Goal: Information Seeking & Learning: Compare options

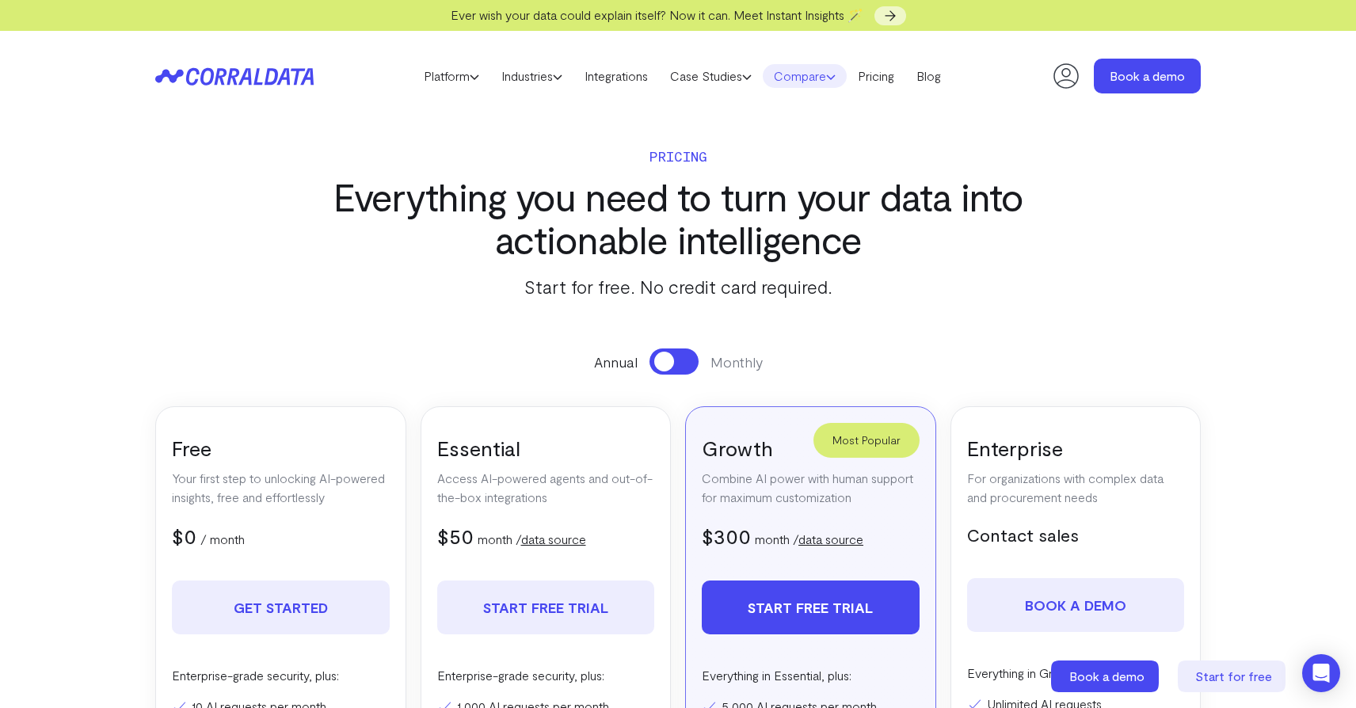
click at [835, 78] on icon at bounding box center [831, 77] width 10 height 10
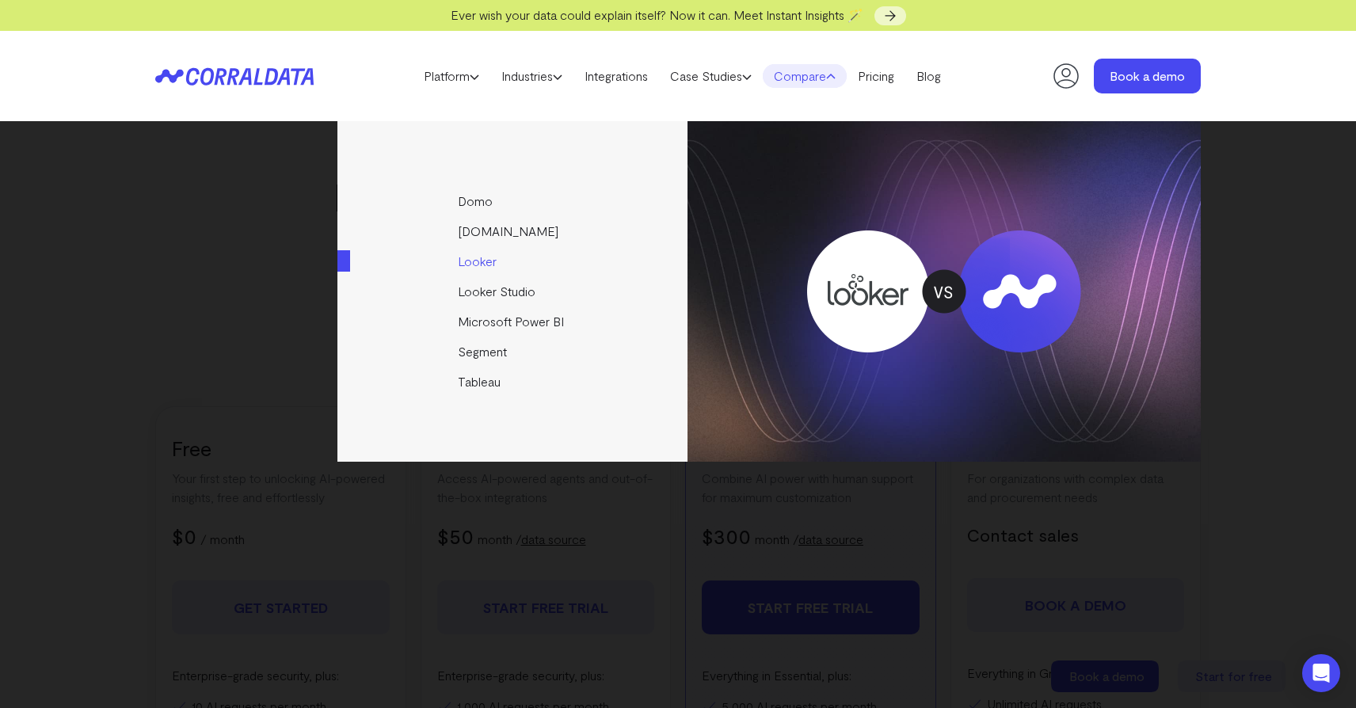
click at [488, 261] on link "Looker" at bounding box center [513, 261] width 352 height 30
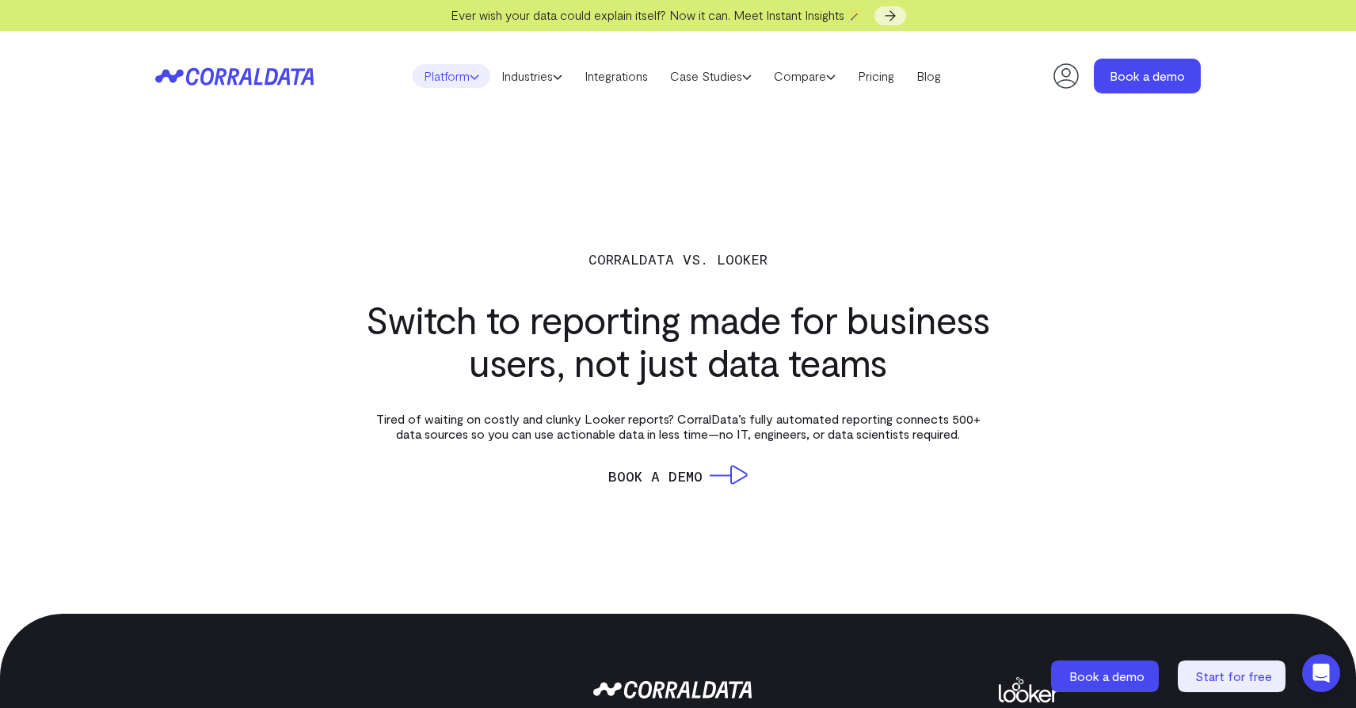
click at [472, 78] on icon at bounding box center [475, 77] width 10 height 10
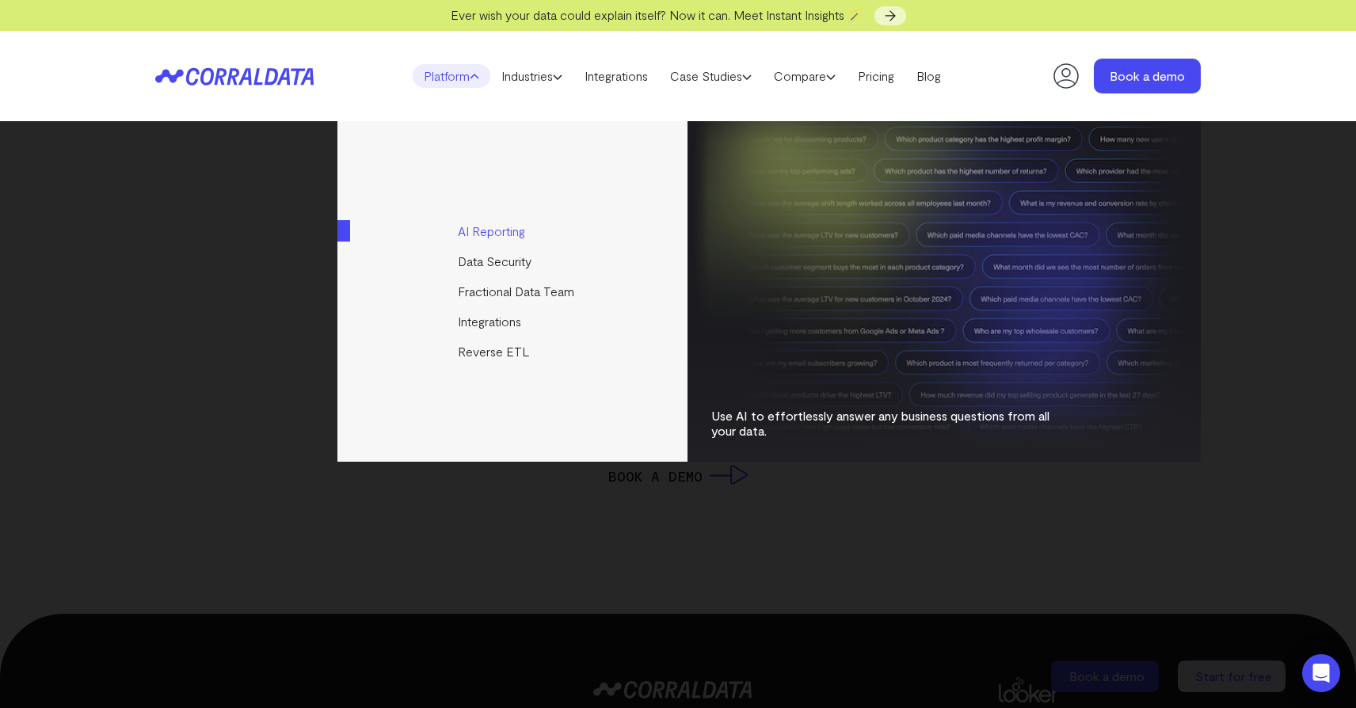
click at [503, 229] on link "AI Reporting" at bounding box center [513, 231] width 352 height 30
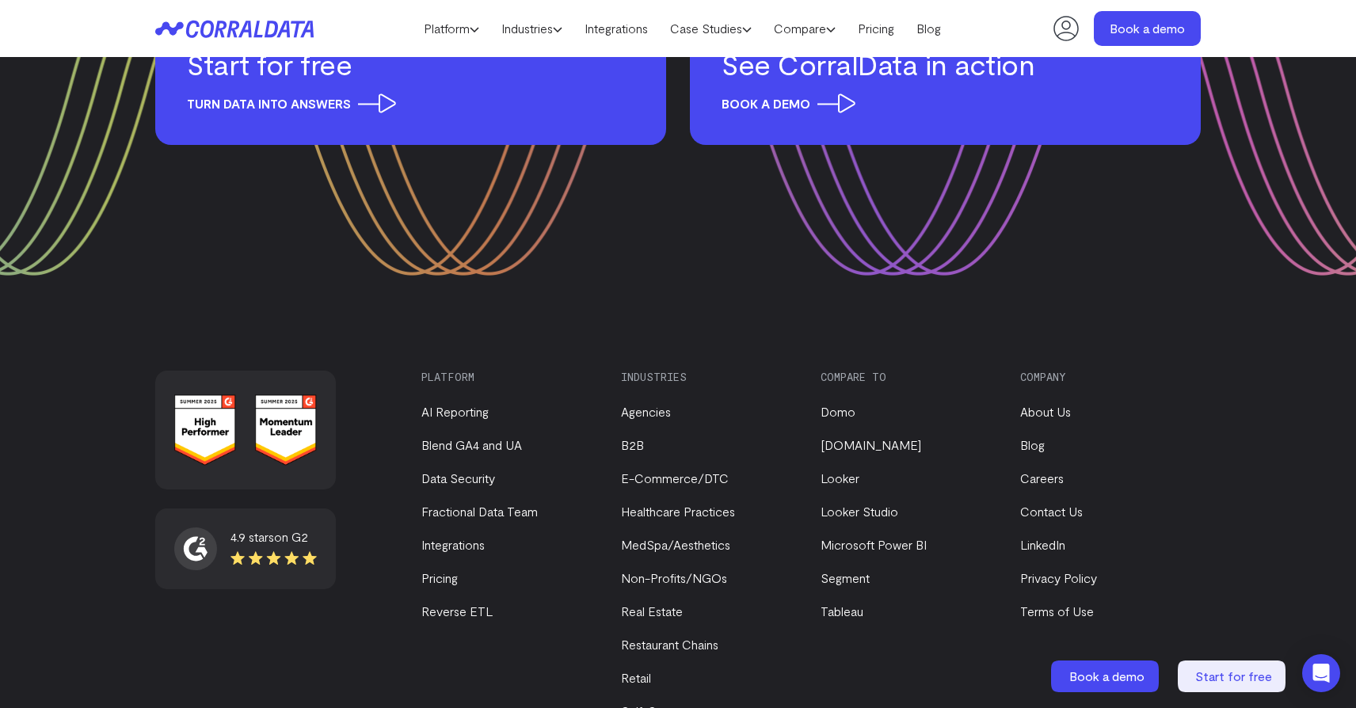
scroll to position [7349, 0]
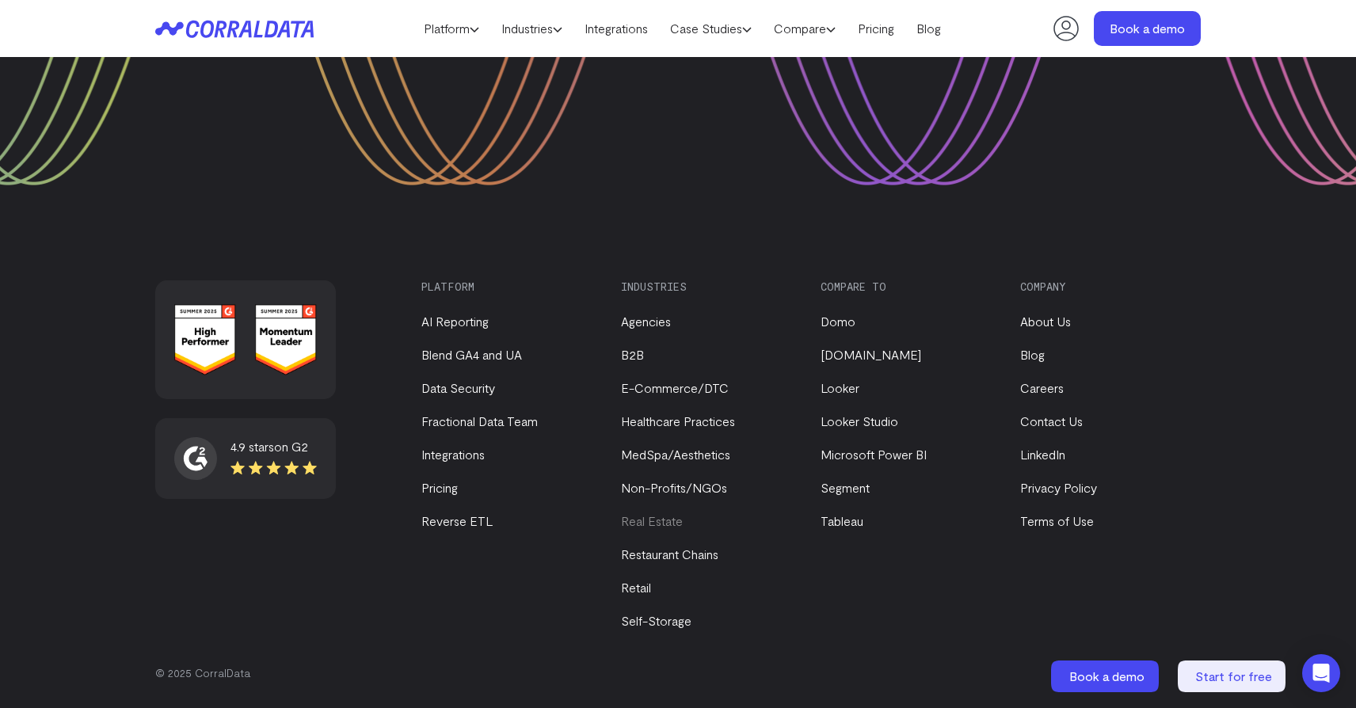
click at [651, 522] on link "Real Estate" at bounding box center [652, 520] width 62 height 15
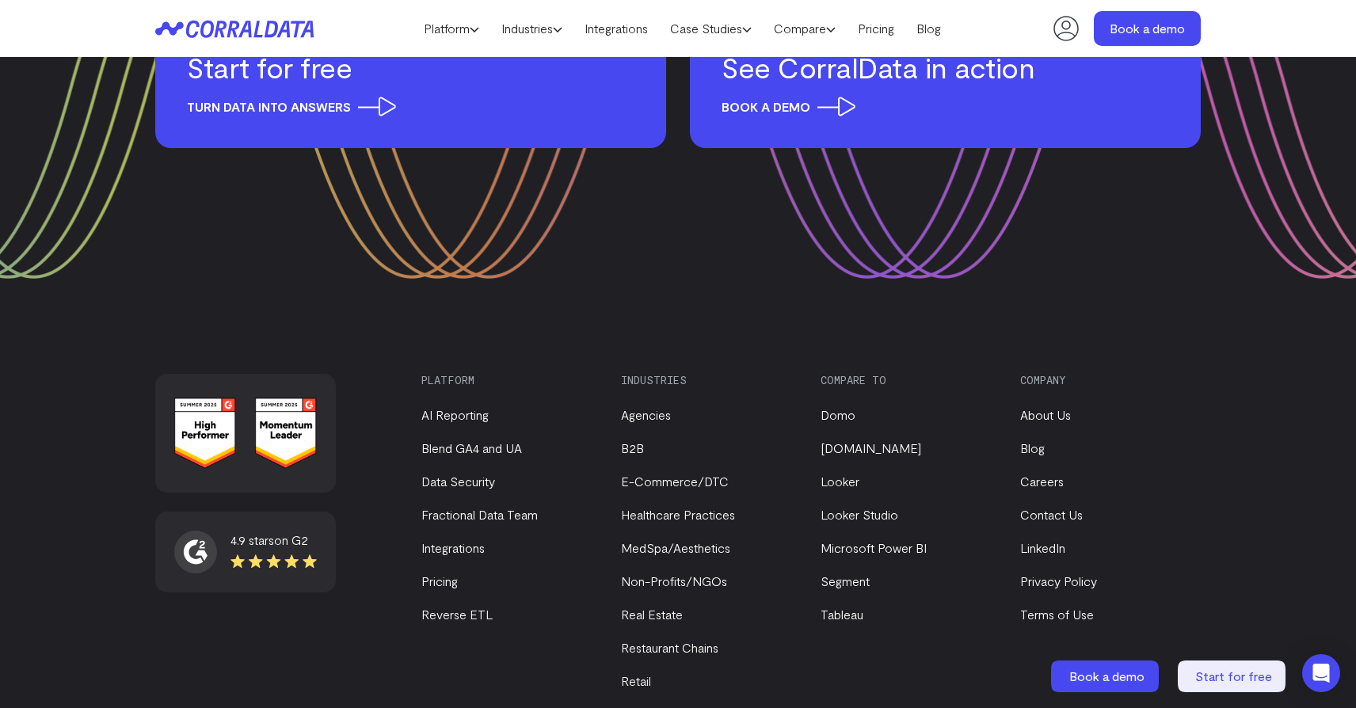
scroll to position [4451, 0]
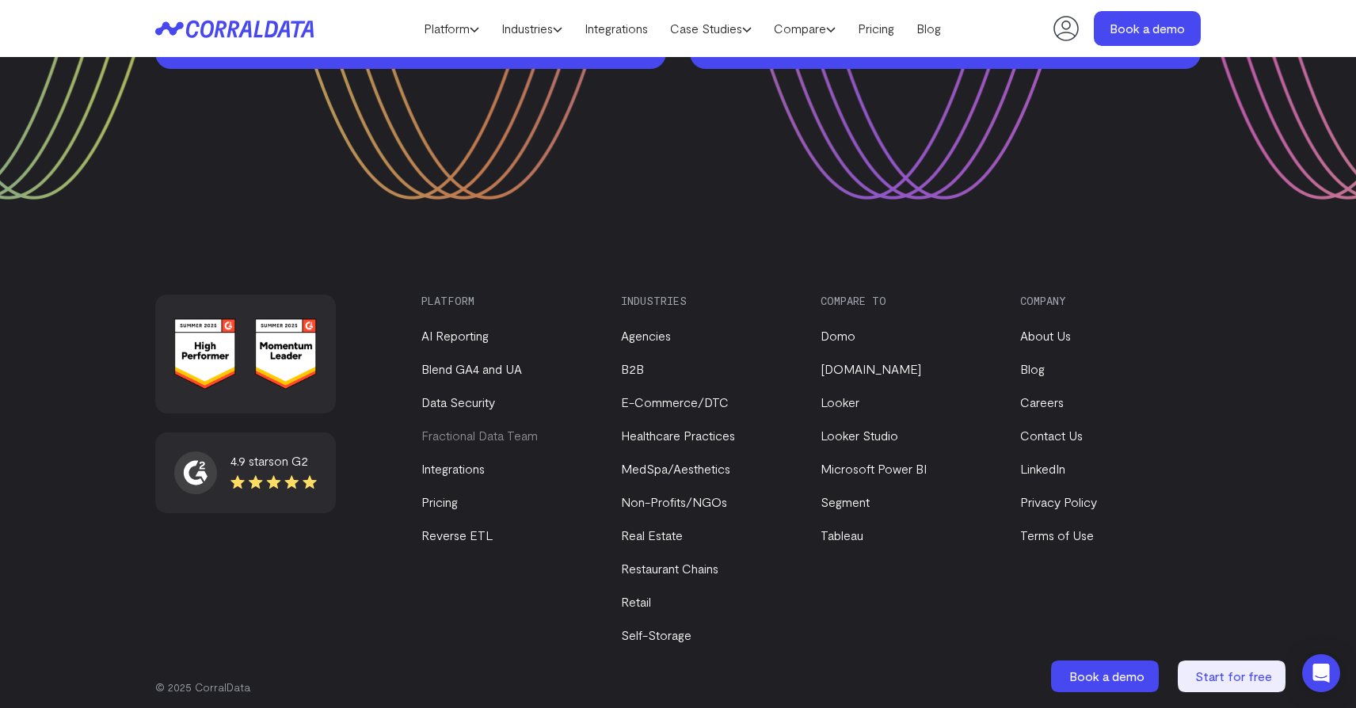
click at [498, 436] on link "Fractional Data Team" at bounding box center [479, 435] width 116 height 15
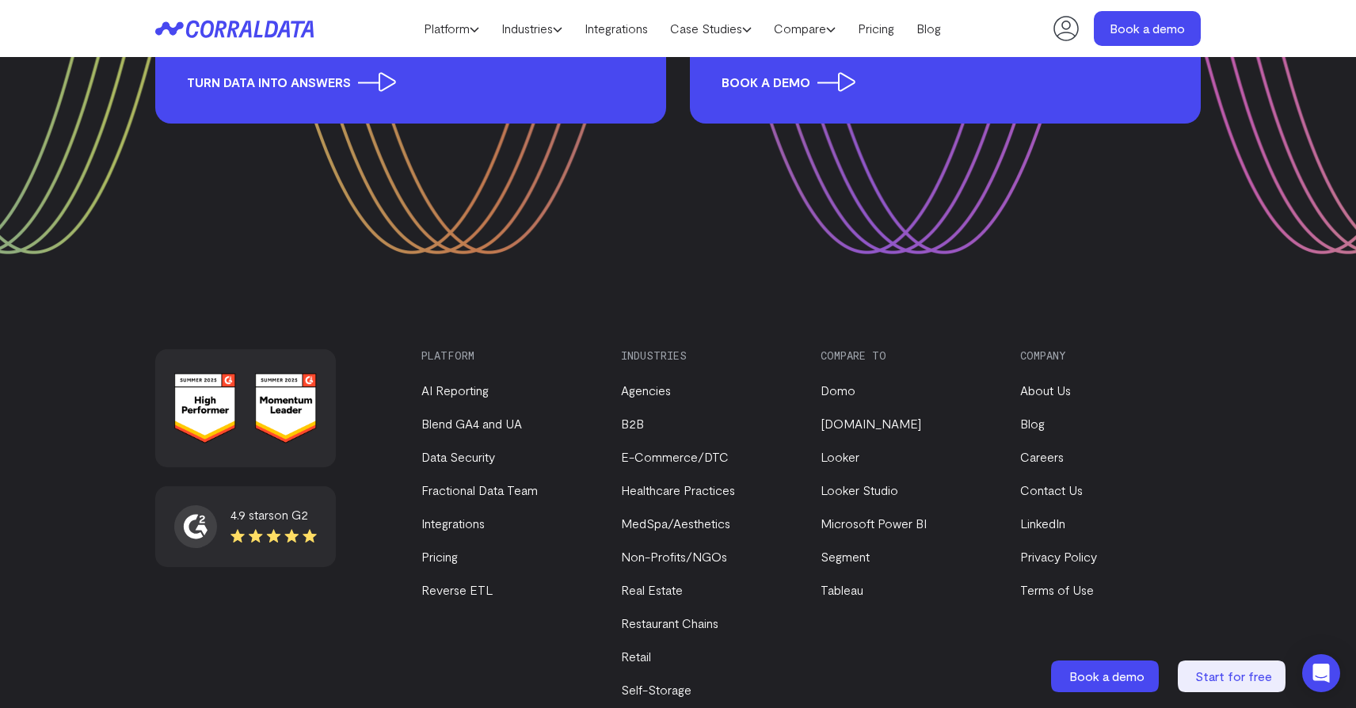
scroll to position [3273, 0]
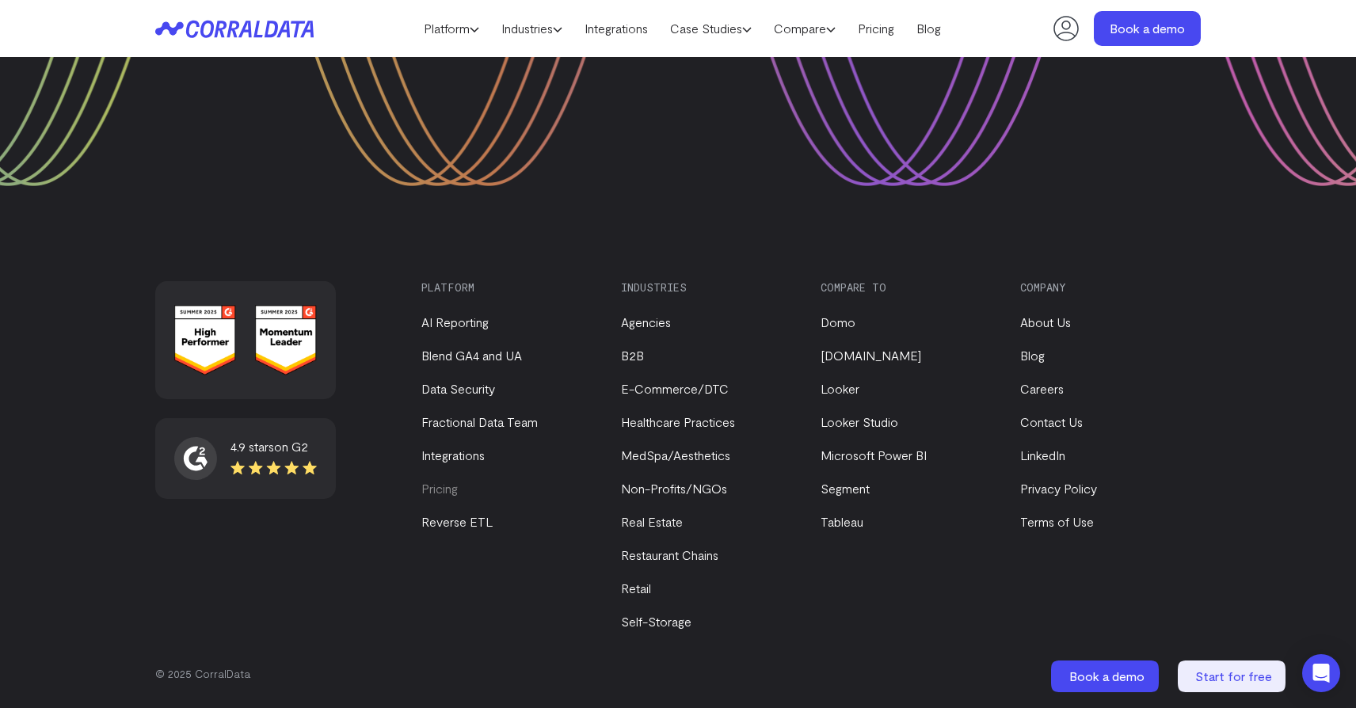
click at [449, 490] on link "Pricing" at bounding box center [439, 488] width 36 height 15
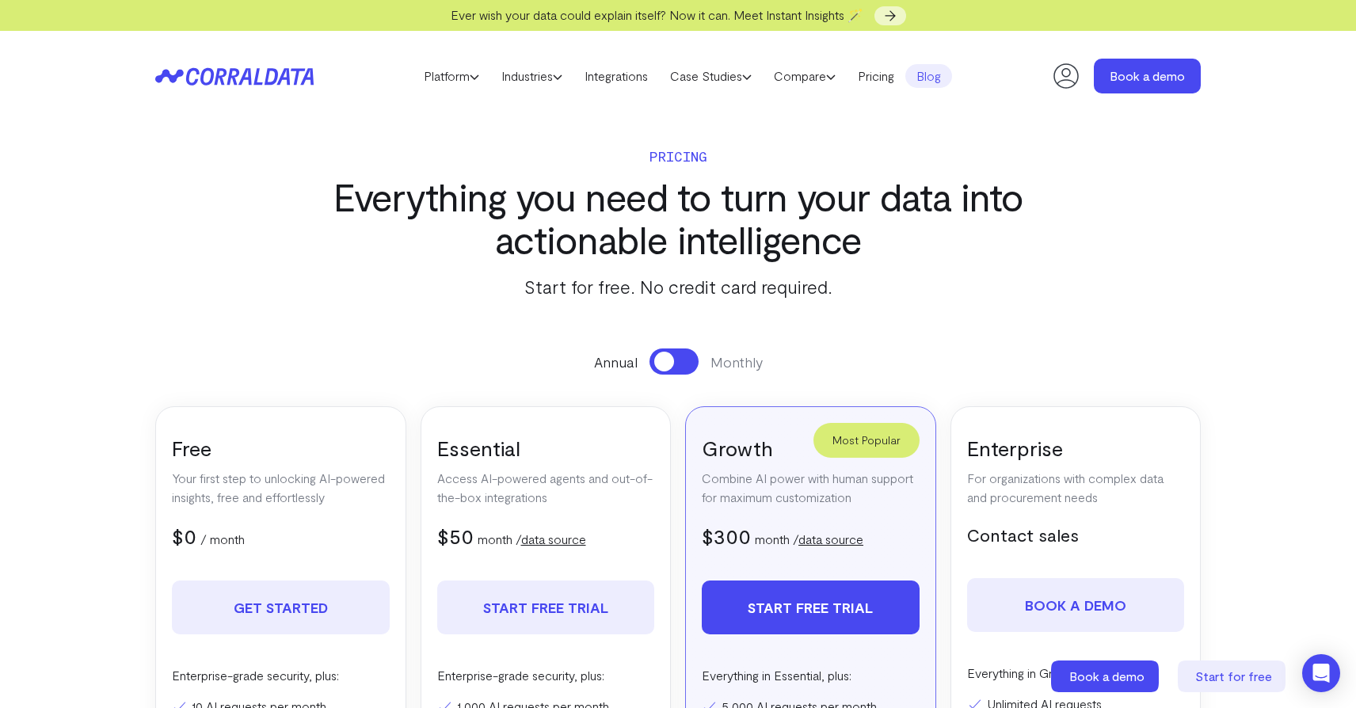
click at [938, 72] on link "Blog" at bounding box center [928, 76] width 47 height 24
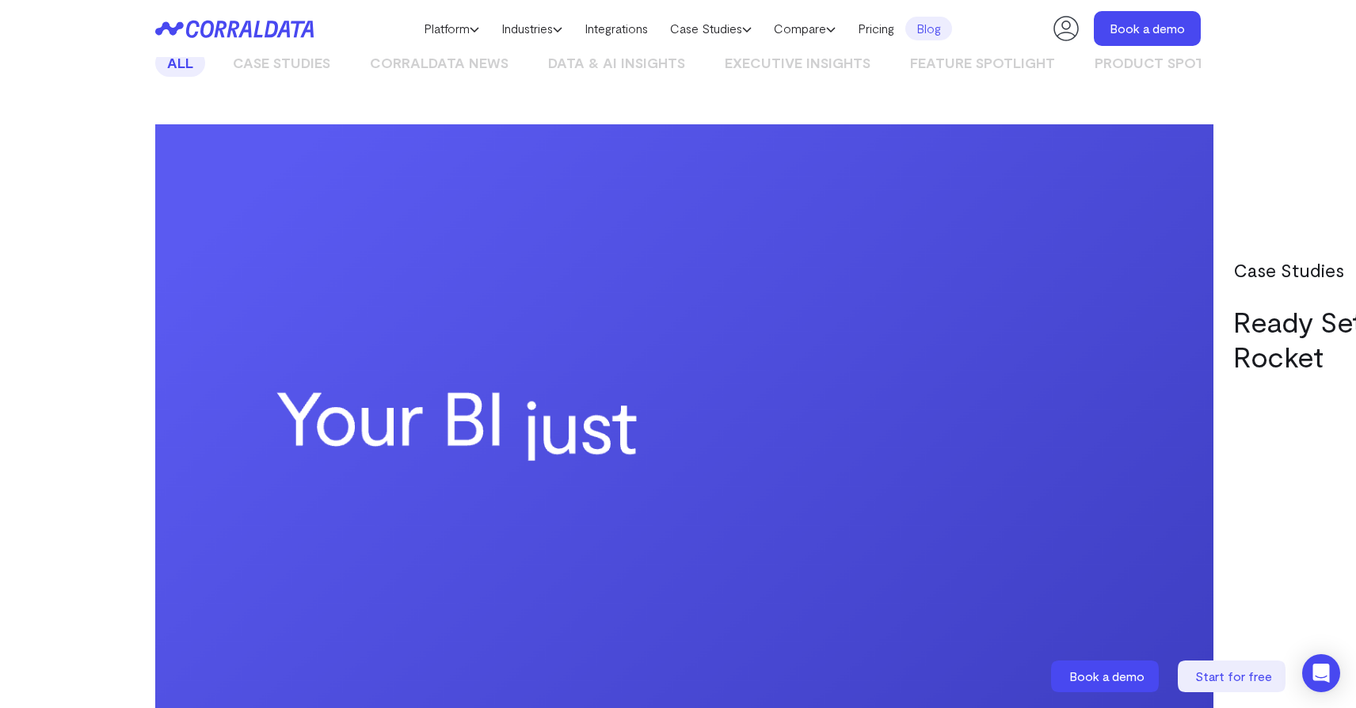
scroll to position [1319, 0]
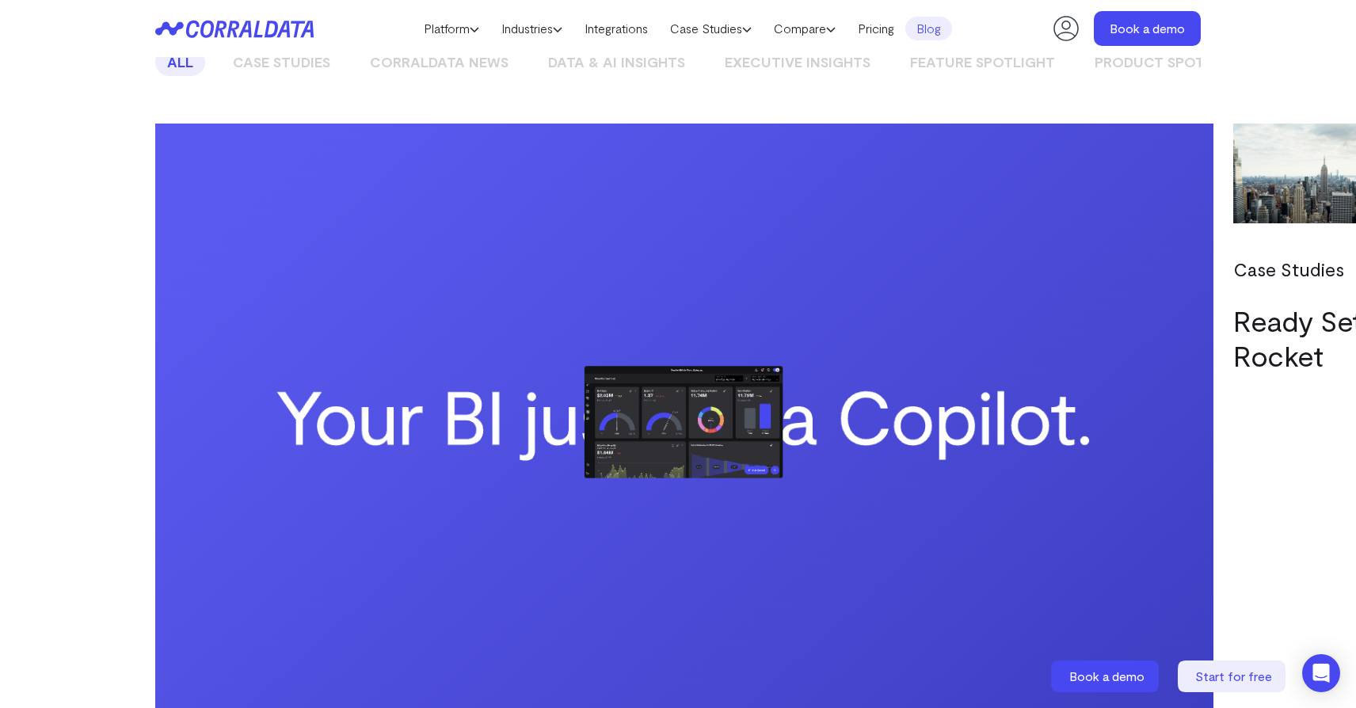
click at [317, 229] on img at bounding box center [684, 421] width 1058 height 595
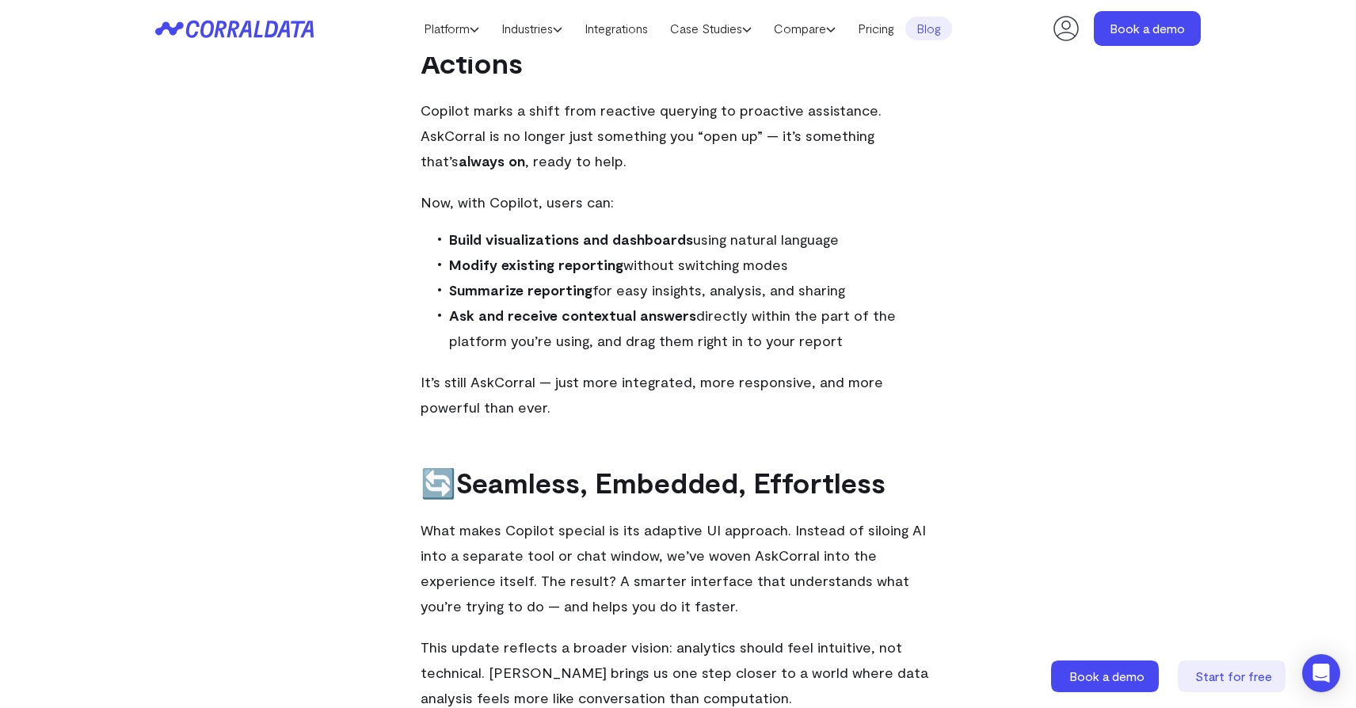
scroll to position [284, 0]
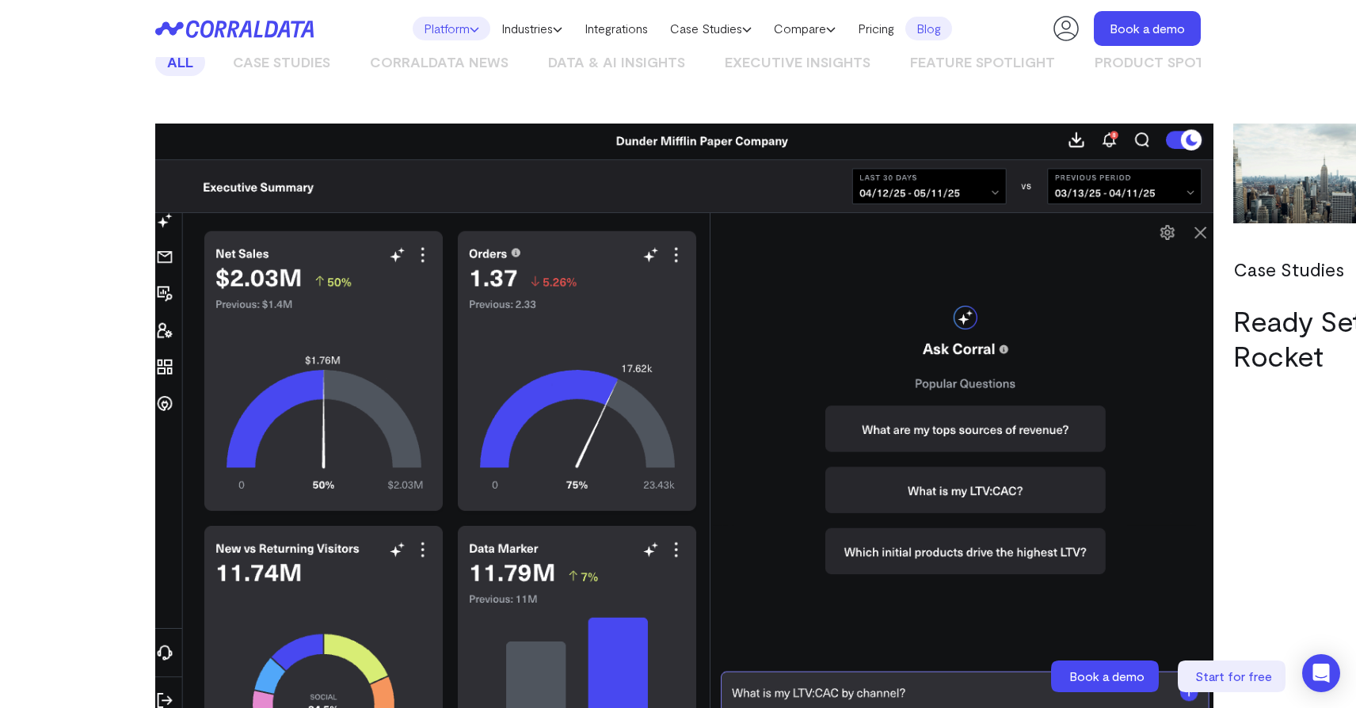
click at [470, 29] on use at bounding box center [474, 30] width 8 height 4
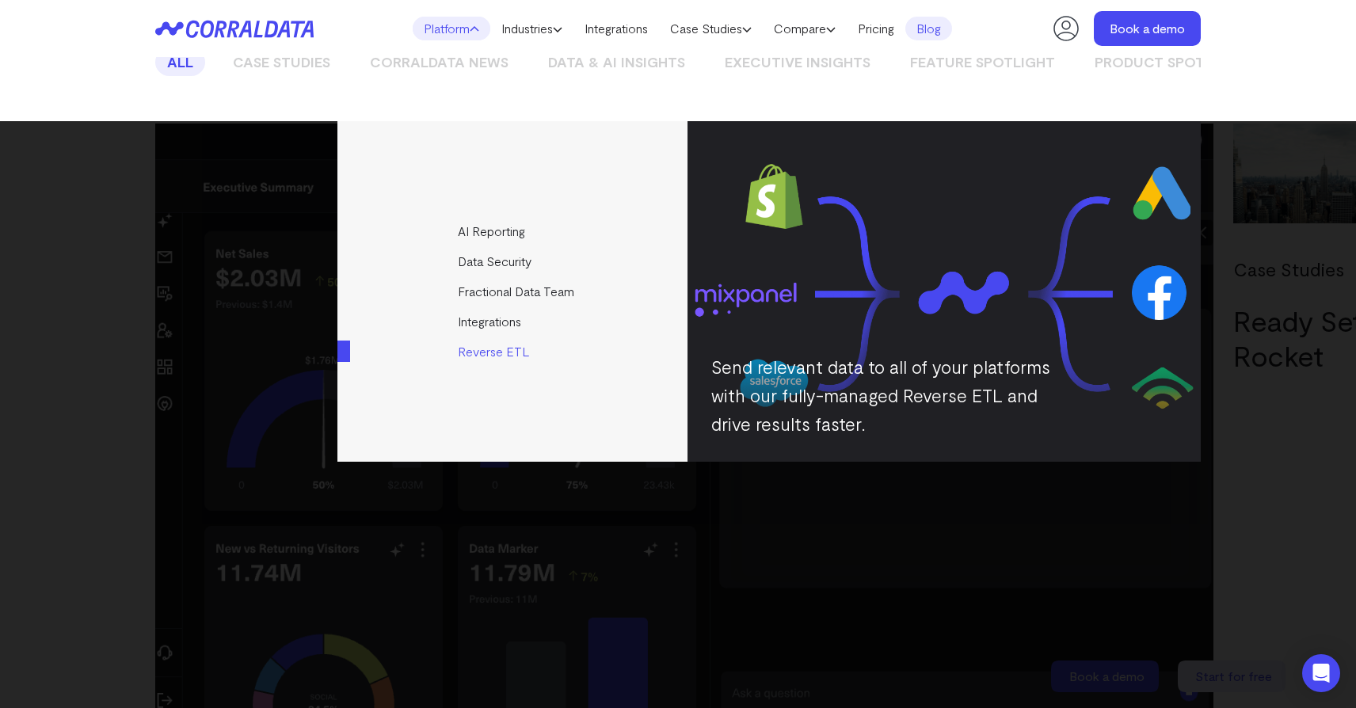
click at [504, 353] on link "Reverse ETL" at bounding box center [513, 352] width 352 height 30
